Goal: Task Accomplishment & Management: Complete application form

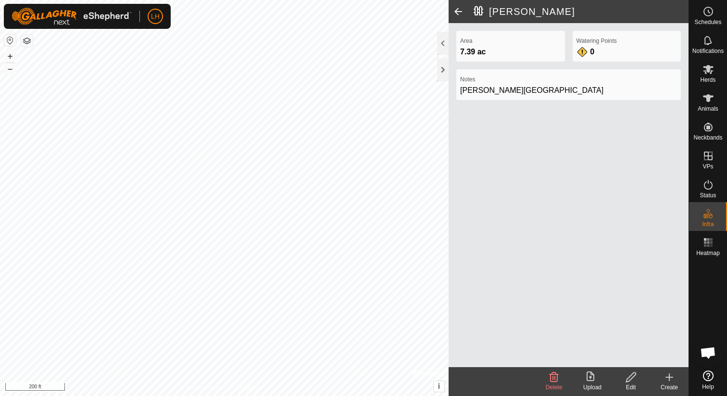
drag, startPoint x: 667, startPoint y: 378, endPoint x: 663, endPoint y: 369, distance: 9.9
click at [667, 377] on icon at bounding box center [670, 377] width 12 height 12
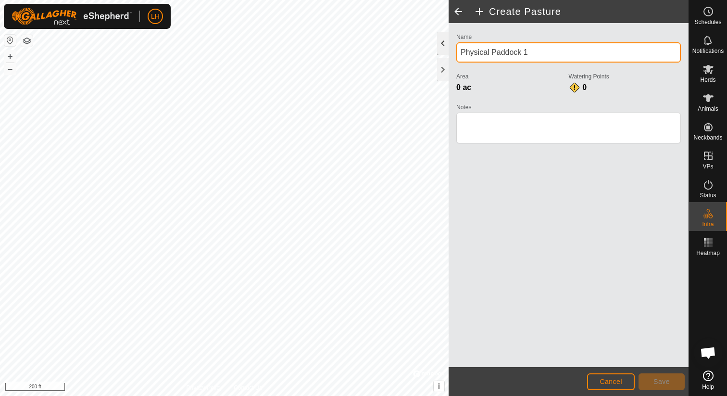
click at [429, 54] on div "Create Pasture Name Physical Paddock 1 Area 0 ac Watering Points 0 Notes Cancel…" at bounding box center [344, 198] width 689 height 396
drag, startPoint x: 542, startPoint y: 52, endPoint x: 460, endPoint y: 54, distance: 81.8
click at [460, 54] on input "Physical Paddock 1" at bounding box center [568, 52] width 225 height 20
type input "[GEOGRAPHIC_DATA]"
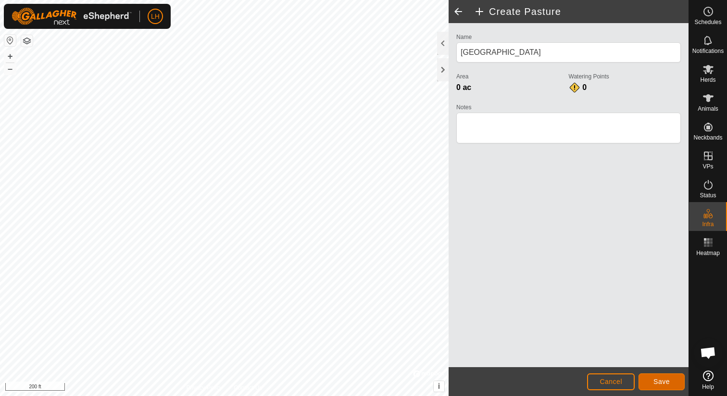
click at [657, 378] on span "Save" at bounding box center [661, 381] width 16 height 8
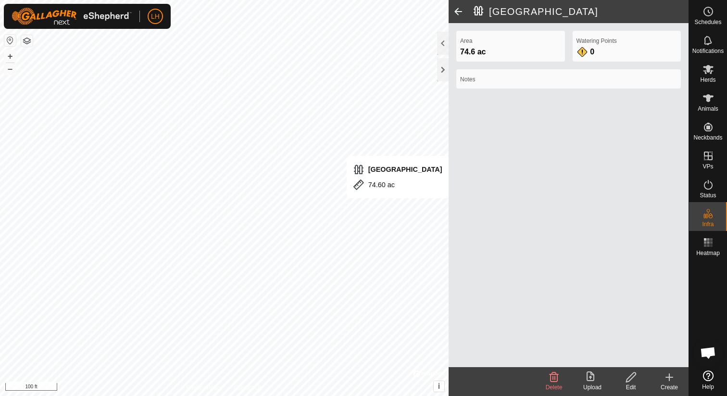
drag, startPoint x: 669, startPoint y: 375, endPoint x: 641, endPoint y: 367, distance: 29.1
click at [669, 375] on icon at bounding box center [669, 377] width 0 height 7
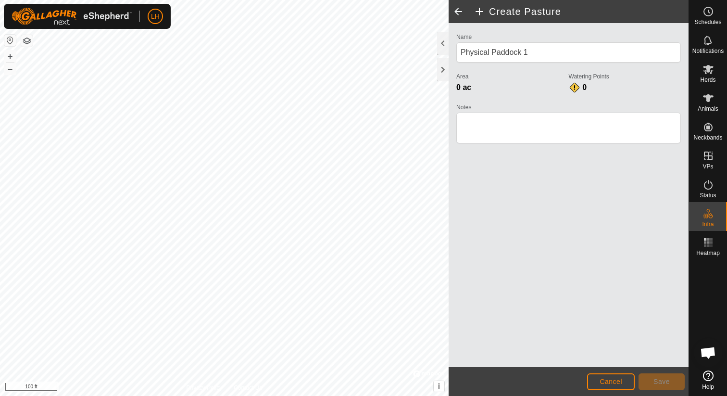
click at [451, 233] on div "Create Pasture Name Physical Paddock 1 Area 0 ac Watering Points 0 Notes Cancel…" at bounding box center [344, 198] width 689 height 396
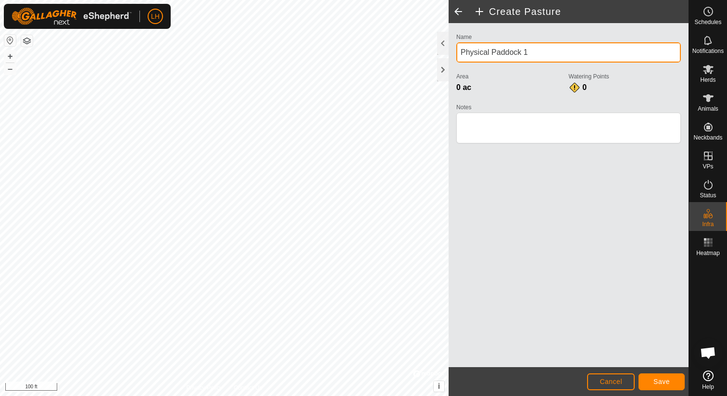
drag, startPoint x: 553, startPoint y: 53, endPoint x: 455, endPoint y: 55, distance: 98.1
click at [455, 55] on div "Name Physical Paddock 1 Area 0 ac Watering Points 0 Notes" at bounding box center [568, 93] width 232 height 124
type input "South Pasture"
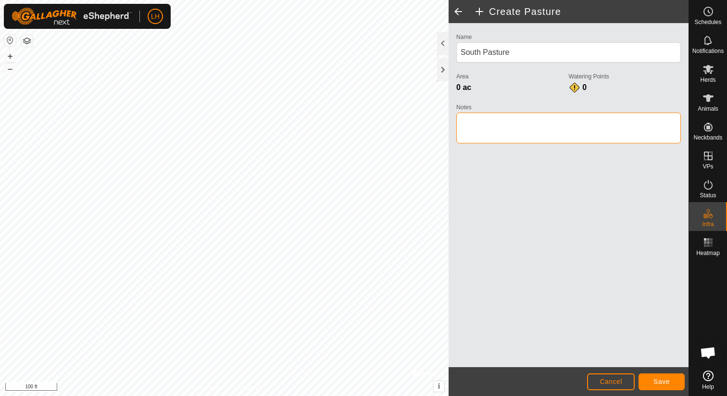
click at [474, 121] on textarea "Notes" at bounding box center [568, 128] width 225 height 31
type textarea "[PERSON_NAME][GEOGRAPHIC_DATA]"
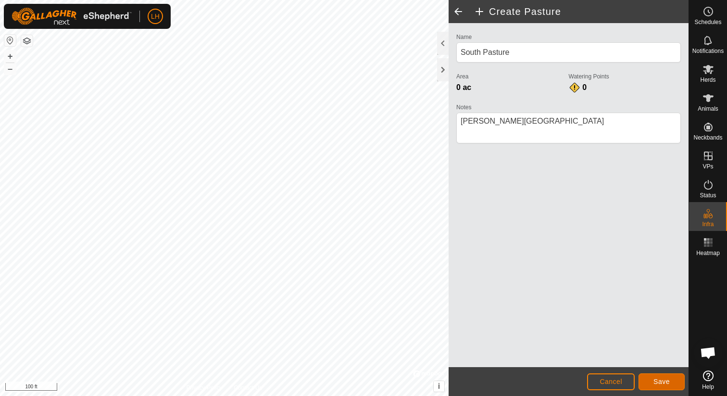
click at [659, 383] on span "Save" at bounding box center [661, 381] width 16 height 8
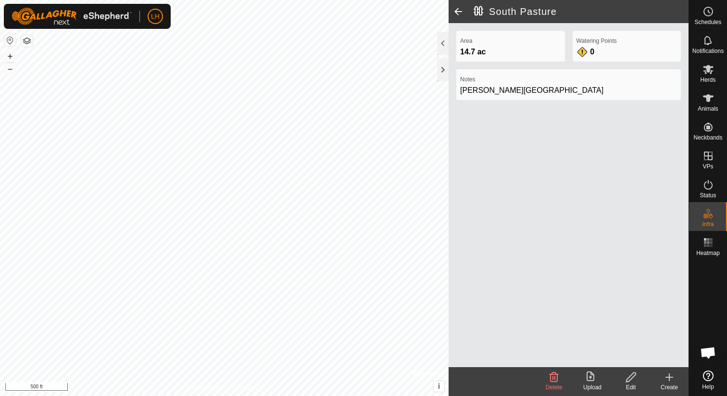
click at [669, 378] on icon at bounding box center [669, 377] width 0 height 7
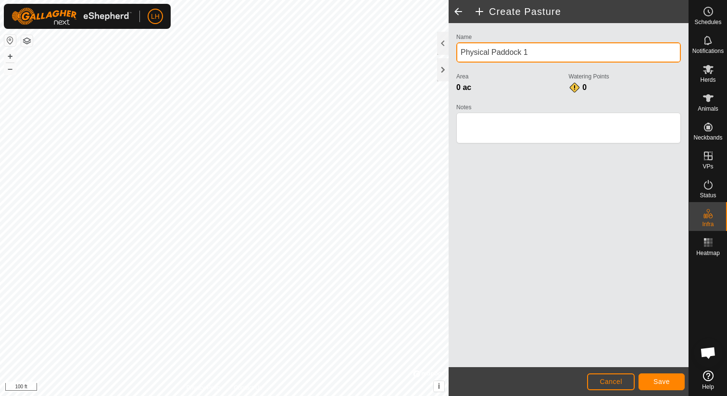
drag, startPoint x: 535, startPoint y: 54, endPoint x: 530, endPoint y: 98, distance: 44.0
click at [459, 58] on input "Physical Paddock 1" at bounding box center [568, 52] width 225 height 20
click at [554, 54] on input "Physical Paddock 1Colony" at bounding box center [568, 52] width 225 height 20
drag, startPoint x: 554, startPoint y: 54, endPoint x: 458, endPoint y: 80, distance: 99.6
click at [454, 58] on div "Name Physical Paddock 1Colony Area 0 ac Watering Points 0 Notes" at bounding box center [568, 93] width 232 height 124
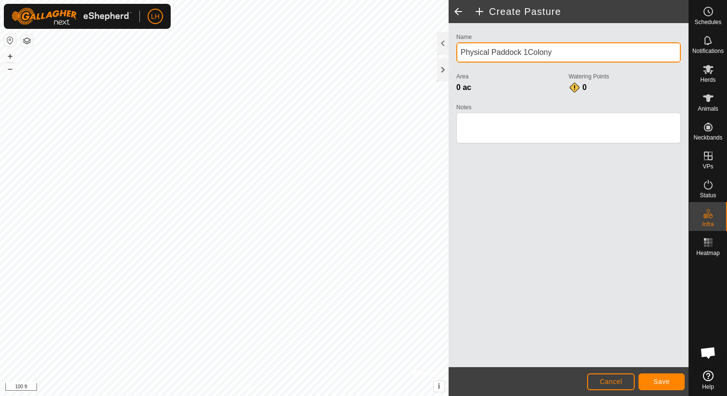
drag, startPoint x: 555, startPoint y: 51, endPoint x: 454, endPoint y: 53, distance: 101.0
click at [454, 53] on div "Name Physical Paddock 1Colony Area 0 ac Watering Points 0 Notes" at bounding box center [568, 93] width 232 height 124
type input "Colony"
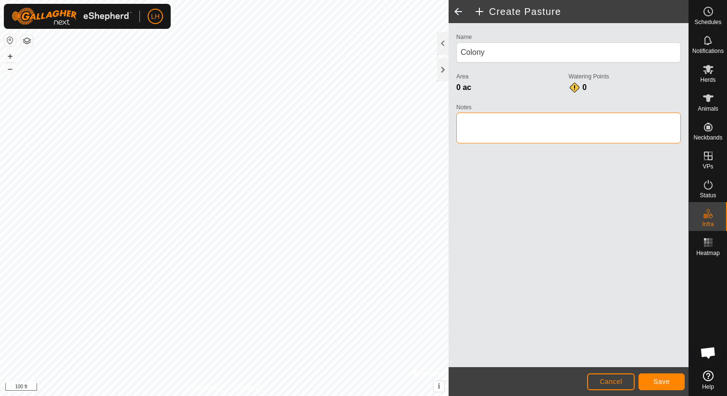
click at [477, 116] on textarea "Notes" at bounding box center [568, 128] width 225 height 31
type textarea "[PERSON_NAME][GEOGRAPHIC_DATA]"
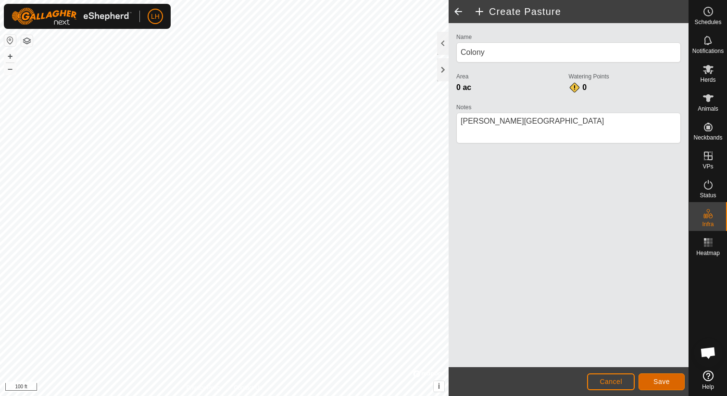
click at [661, 378] on span "Save" at bounding box center [661, 381] width 16 height 8
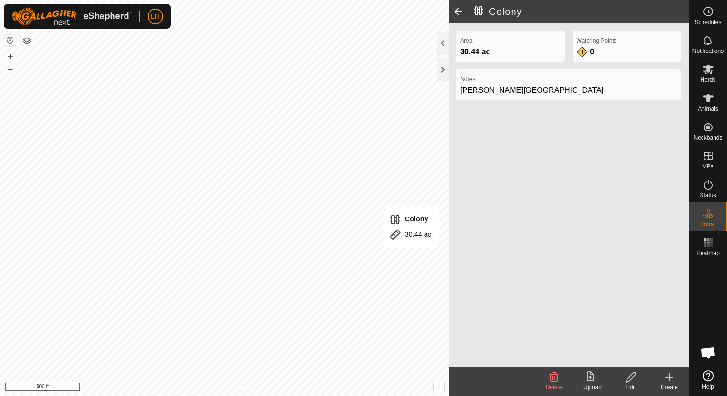
drag, startPoint x: 672, startPoint y: 377, endPoint x: 655, endPoint y: 369, distance: 19.1
click at [672, 377] on icon at bounding box center [670, 377] width 12 height 12
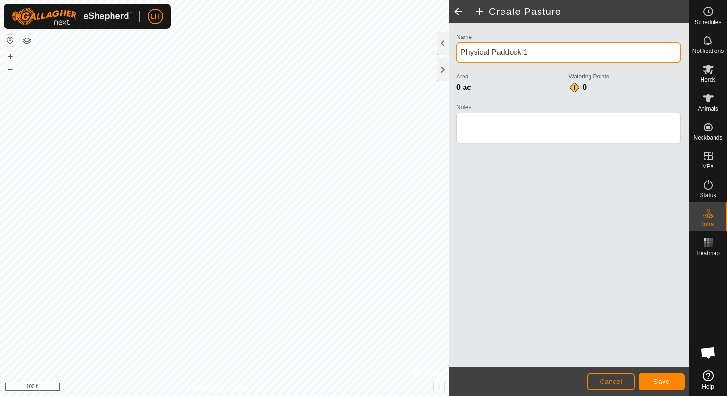
drag, startPoint x: 529, startPoint y: 51, endPoint x: 461, endPoint y: 52, distance: 68.8
click at [461, 52] on input "Physical Paddock 1" at bounding box center [568, 52] width 225 height 20
type input "[PERSON_NAME]"
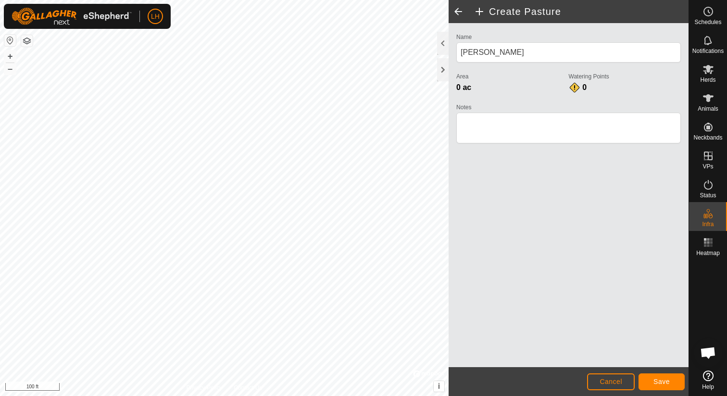
click at [480, 106] on label "Notes" at bounding box center [568, 107] width 225 height 9
click at [480, 113] on textarea "Notes" at bounding box center [568, 128] width 225 height 31
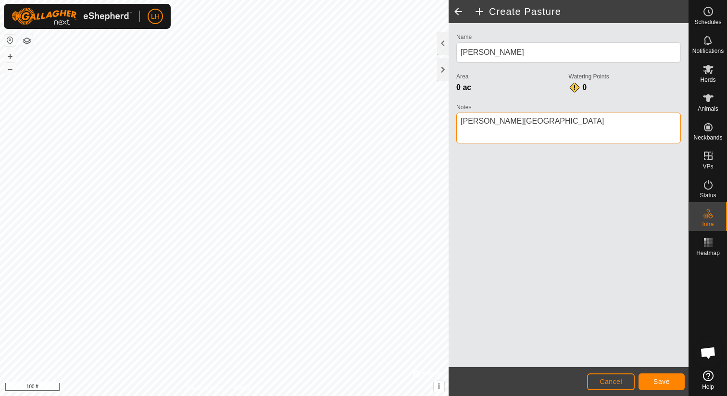
type textarea "[PERSON_NAME][GEOGRAPHIC_DATA]"
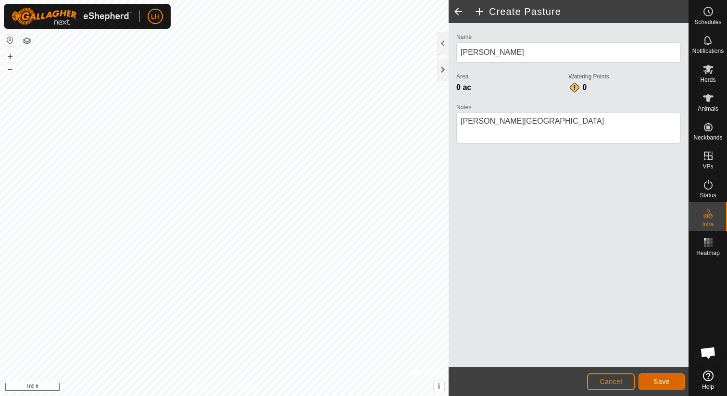
click at [660, 383] on span "Save" at bounding box center [661, 381] width 16 height 8
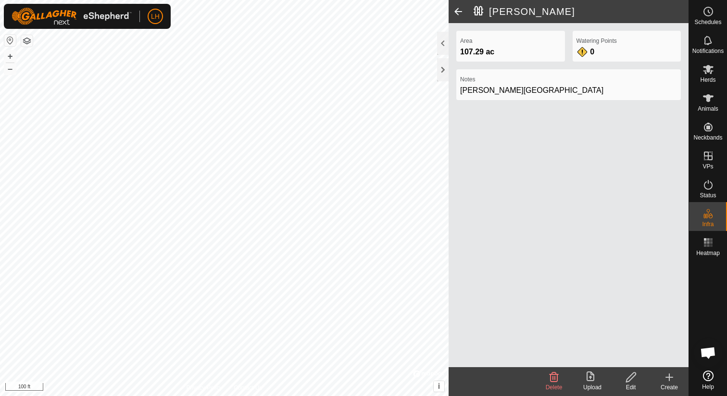
click at [666, 376] on icon at bounding box center [670, 377] width 12 height 12
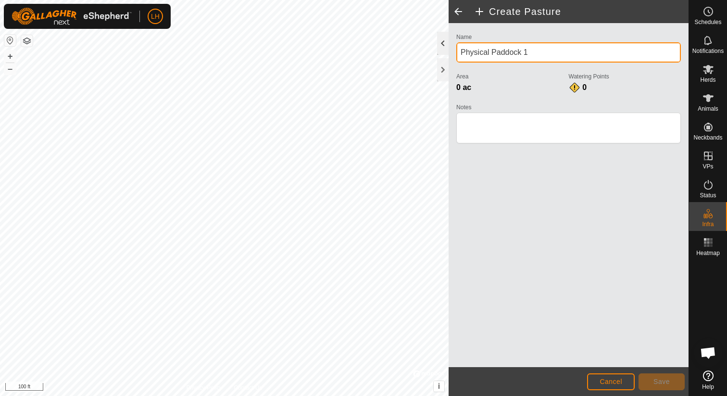
drag, startPoint x: 540, startPoint y: 51, endPoint x: 445, endPoint y: 50, distance: 95.7
click at [449, 50] on div "Create Pasture Name Physical Paddock 1 Area 0 ac Watering Points 0 Notes Cancel…" at bounding box center [569, 198] width 240 height 396
type input "North Pasture"
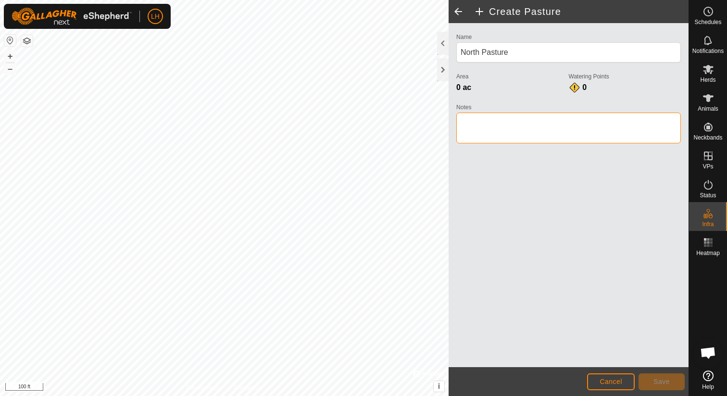
click at [488, 123] on textarea "Notes" at bounding box center [568, 128] width 225 height 31
type textarea "[PERSON_NAME][GEOGRAPHIC_DATA]"
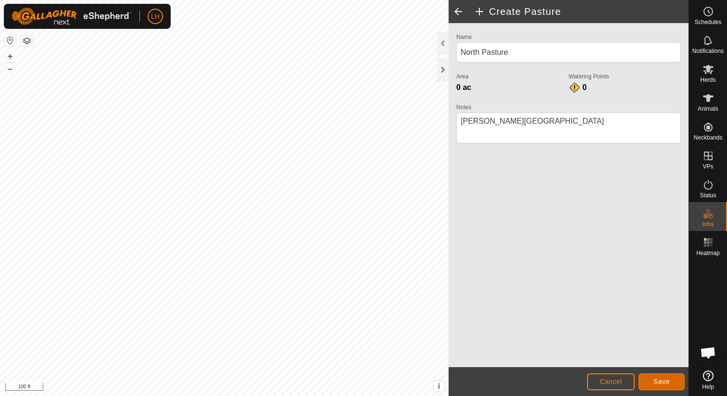
click at [662, 379] on span "Save" at bounding box center [661, 381] width 16 height 8
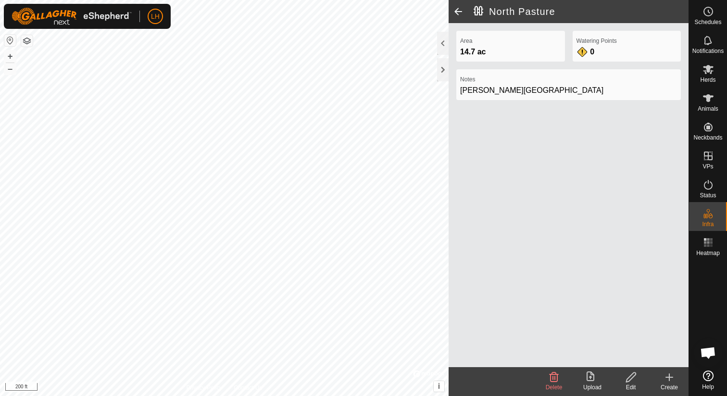
click at [673, 376] on icon at bounding box center [670, 377] width 12 height 12
